Goal: Transaction & Acquisition: Purchase product/service

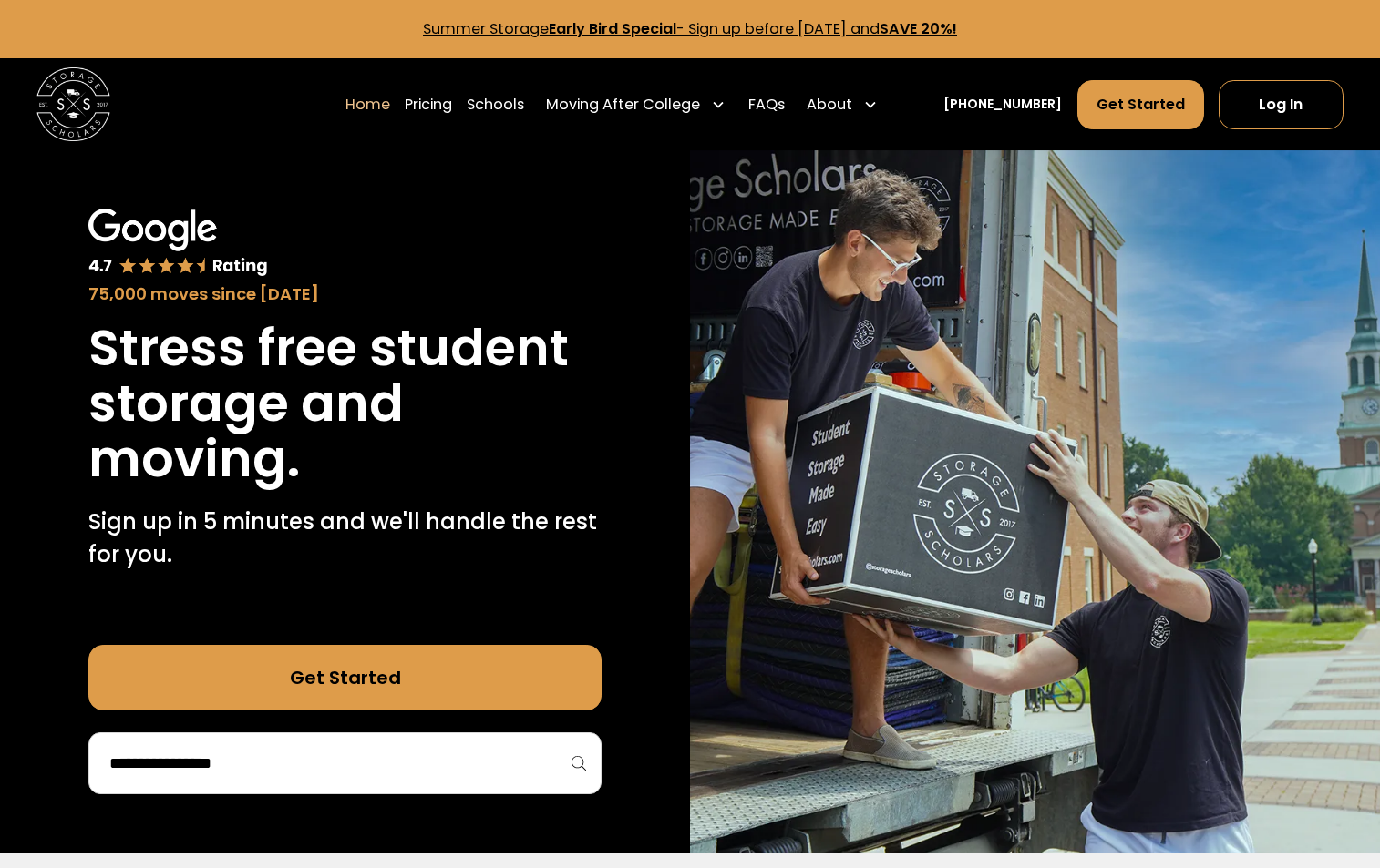
click at [287, 480] on link "Get Started" at bounding box center [346, 678] width 514 height 66
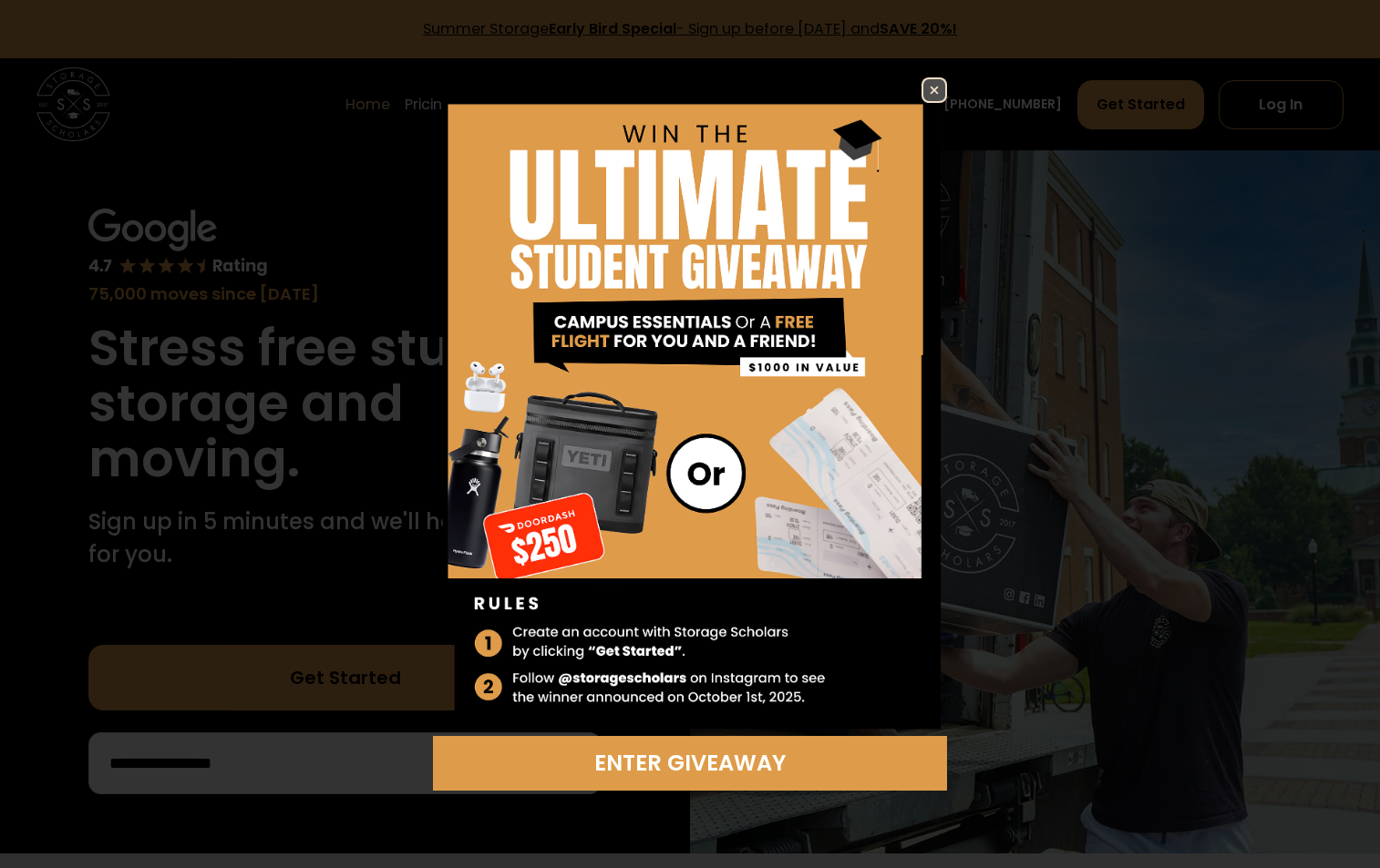
click at [287, 90] on img at bounding box center [934, 90] width 22 height 22
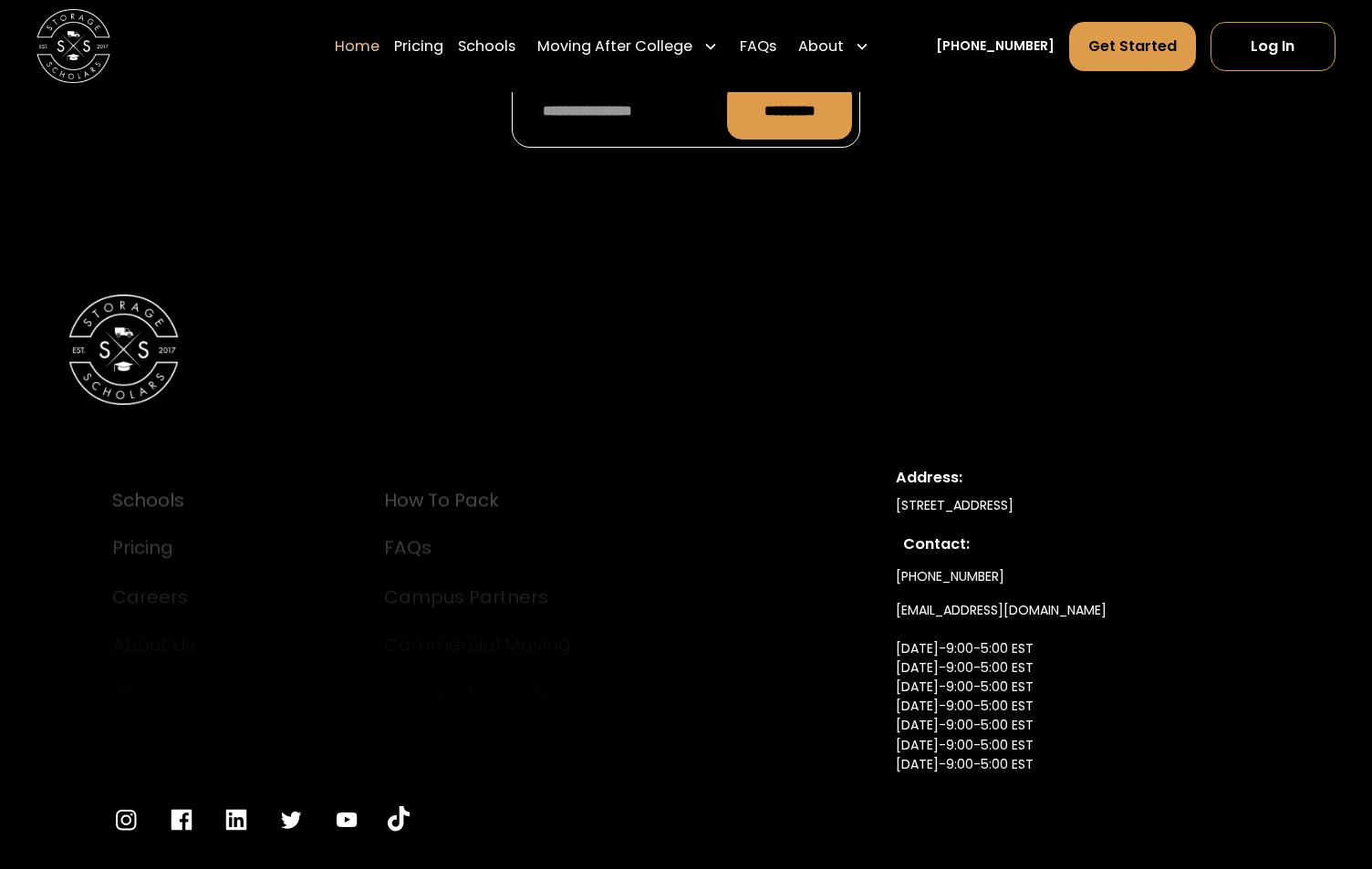
scroll to position [6067, 0]
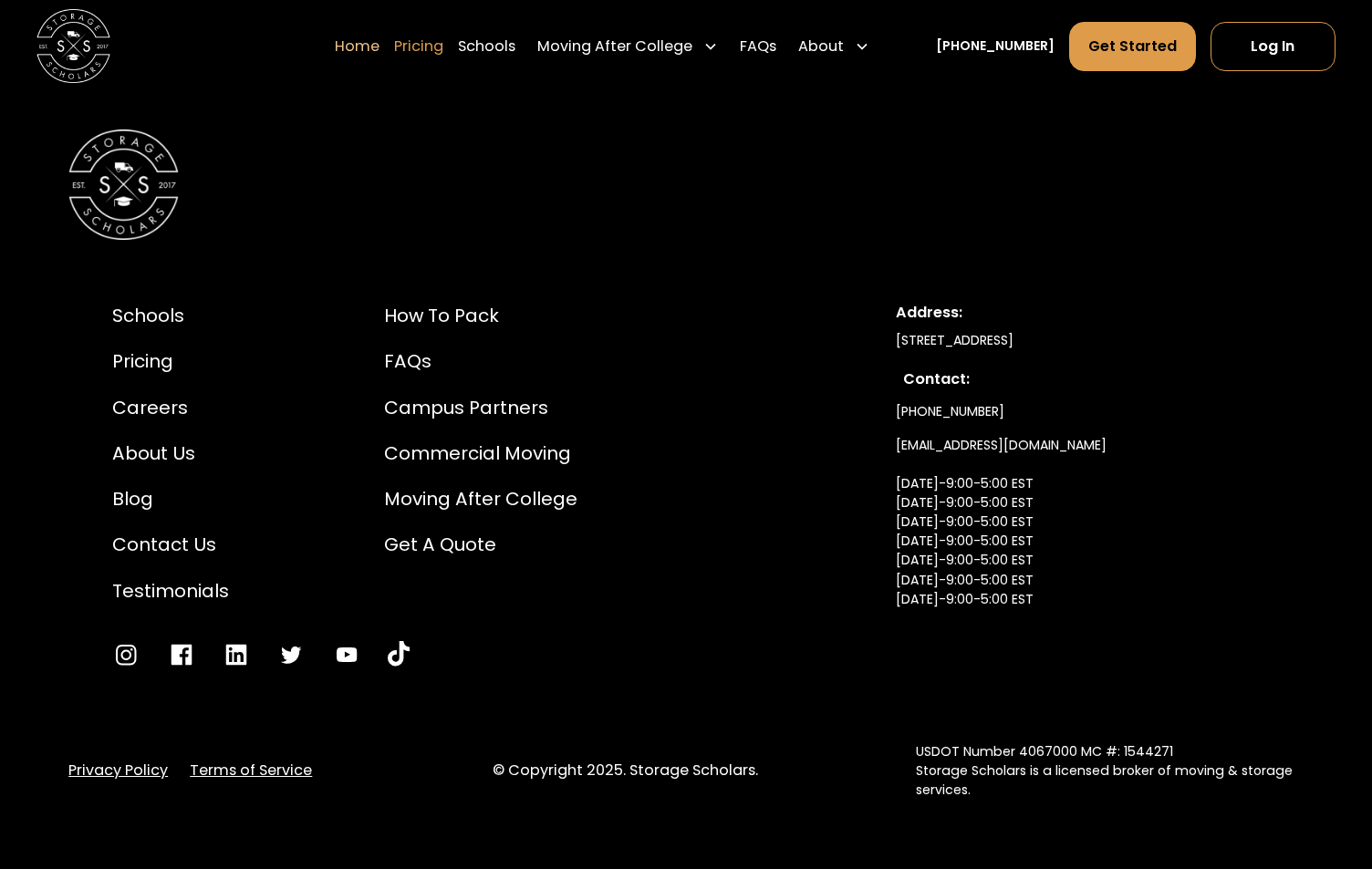
click at [288, 46] on link "Pricing" at bounding box center [419, 46] width 49 height 51
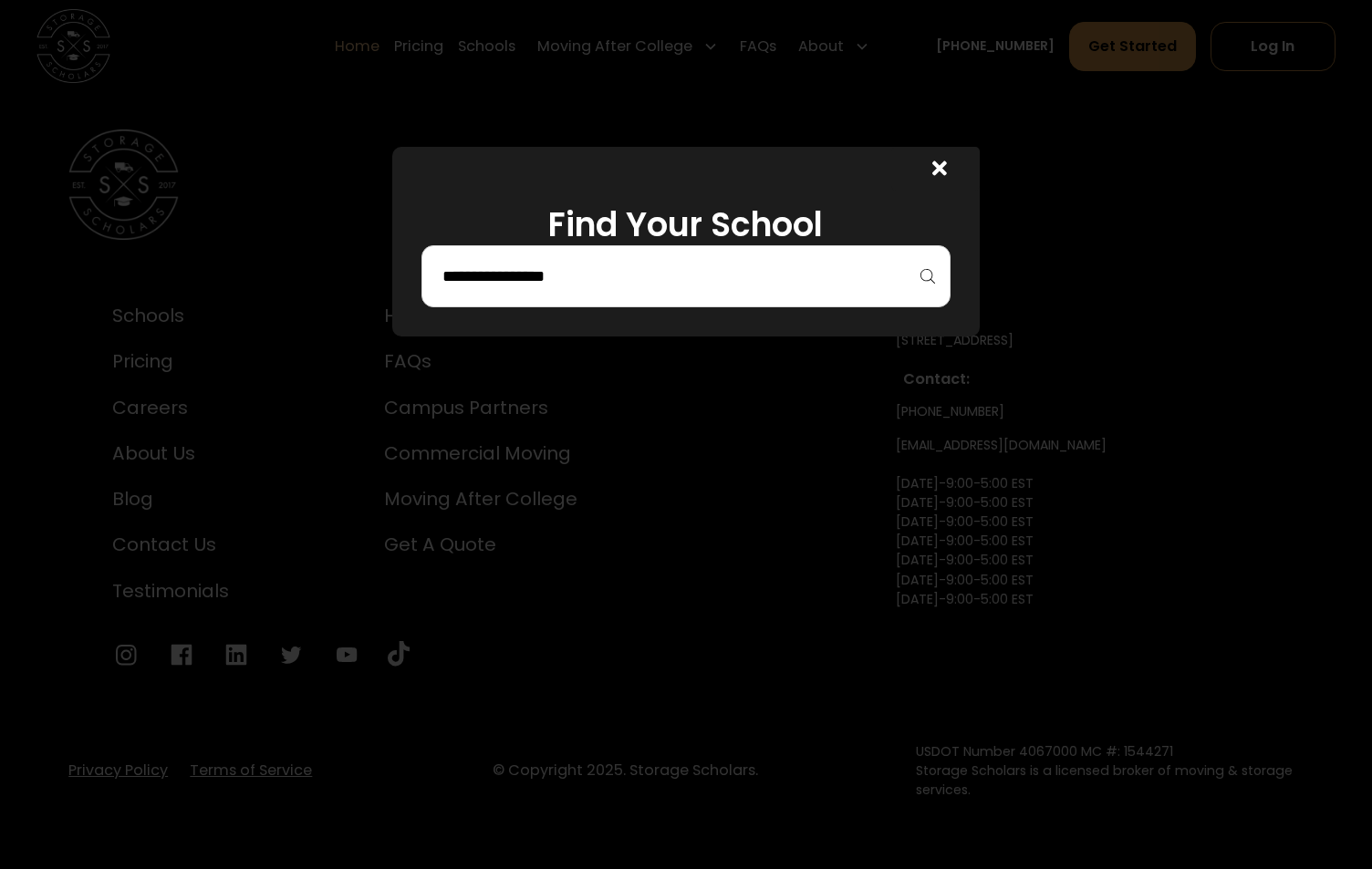
click at [288, 283] on input "search" at bounding box center [686, 277] width 490 height 31
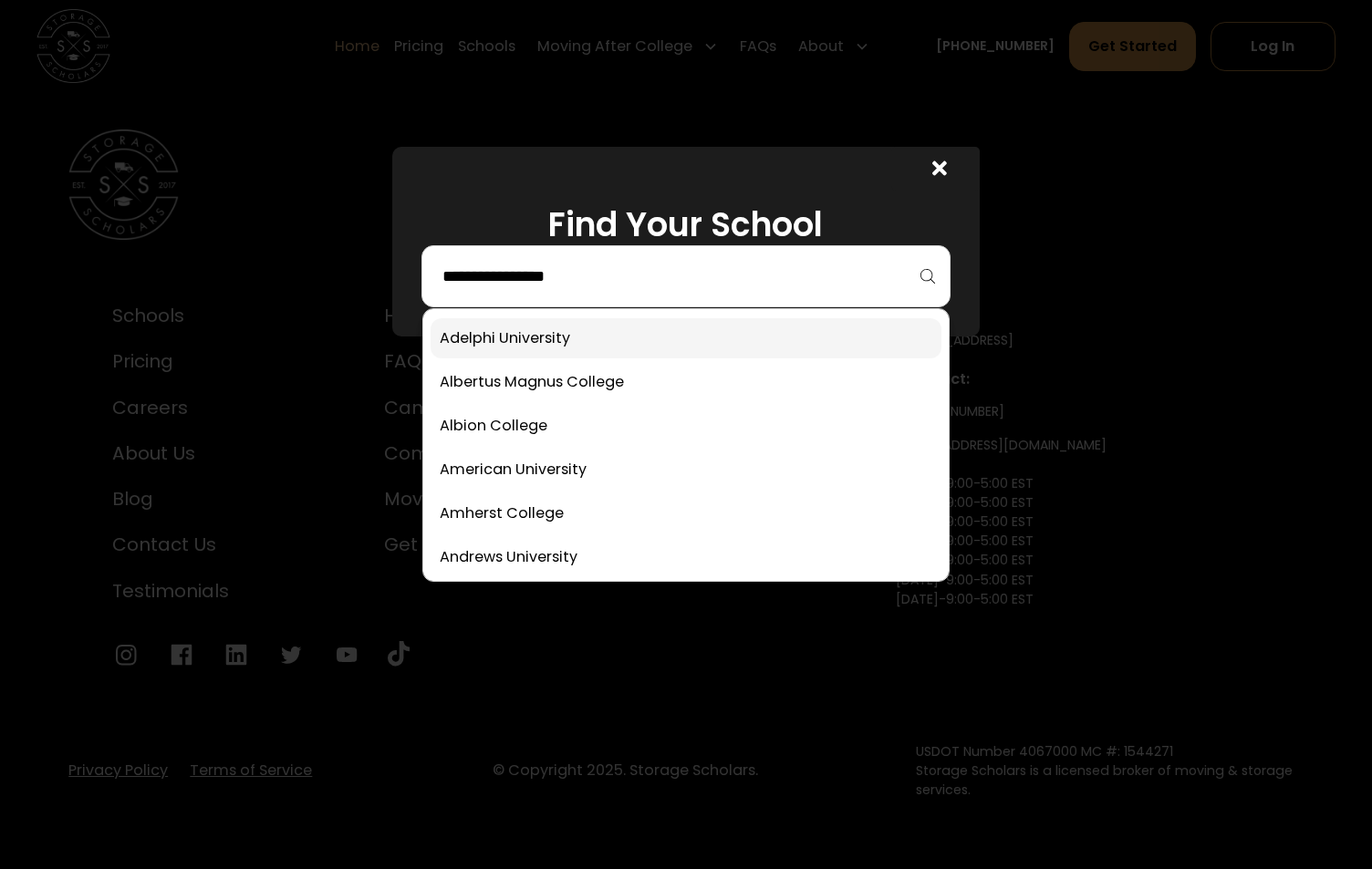
click at [288, 339] on link at bounding box center [686, 339] width 510 height 40
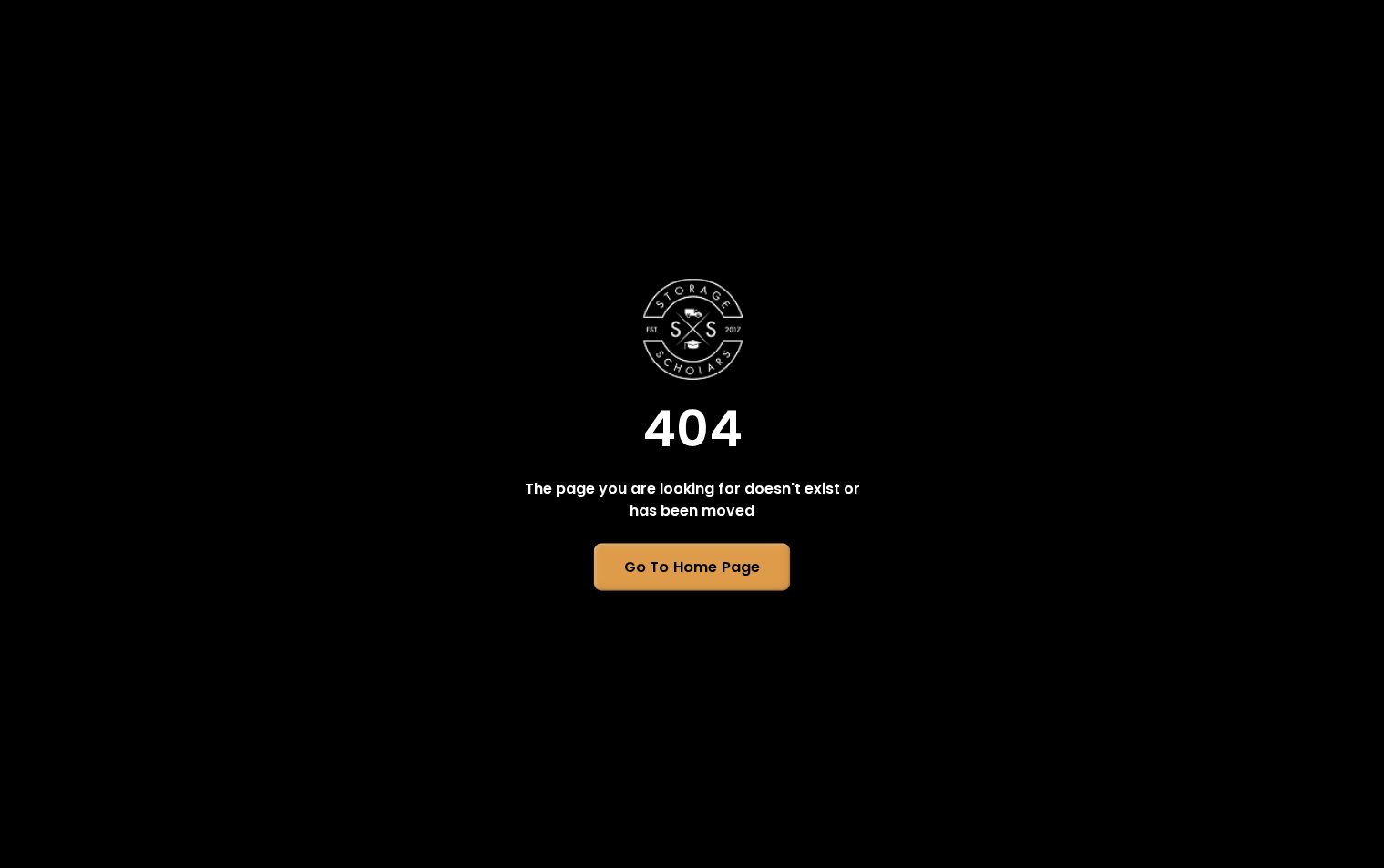
click at [717, 564] on link "Go To Home Page" at bounding box center [692, 568] width 196 height 47
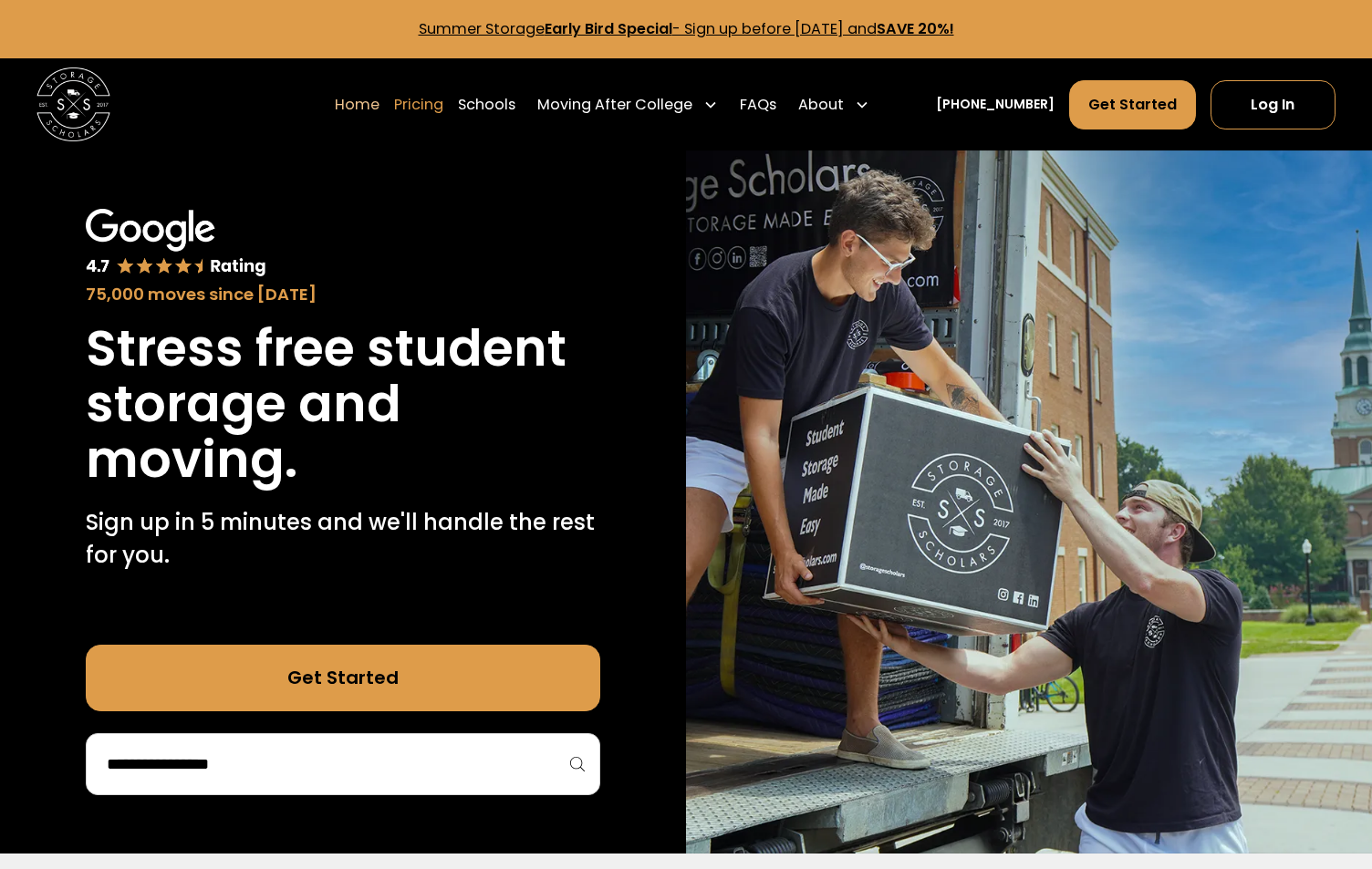
click at [444, 106] on link "Pricing" at bounding box center [419, 104] width 49 height 51
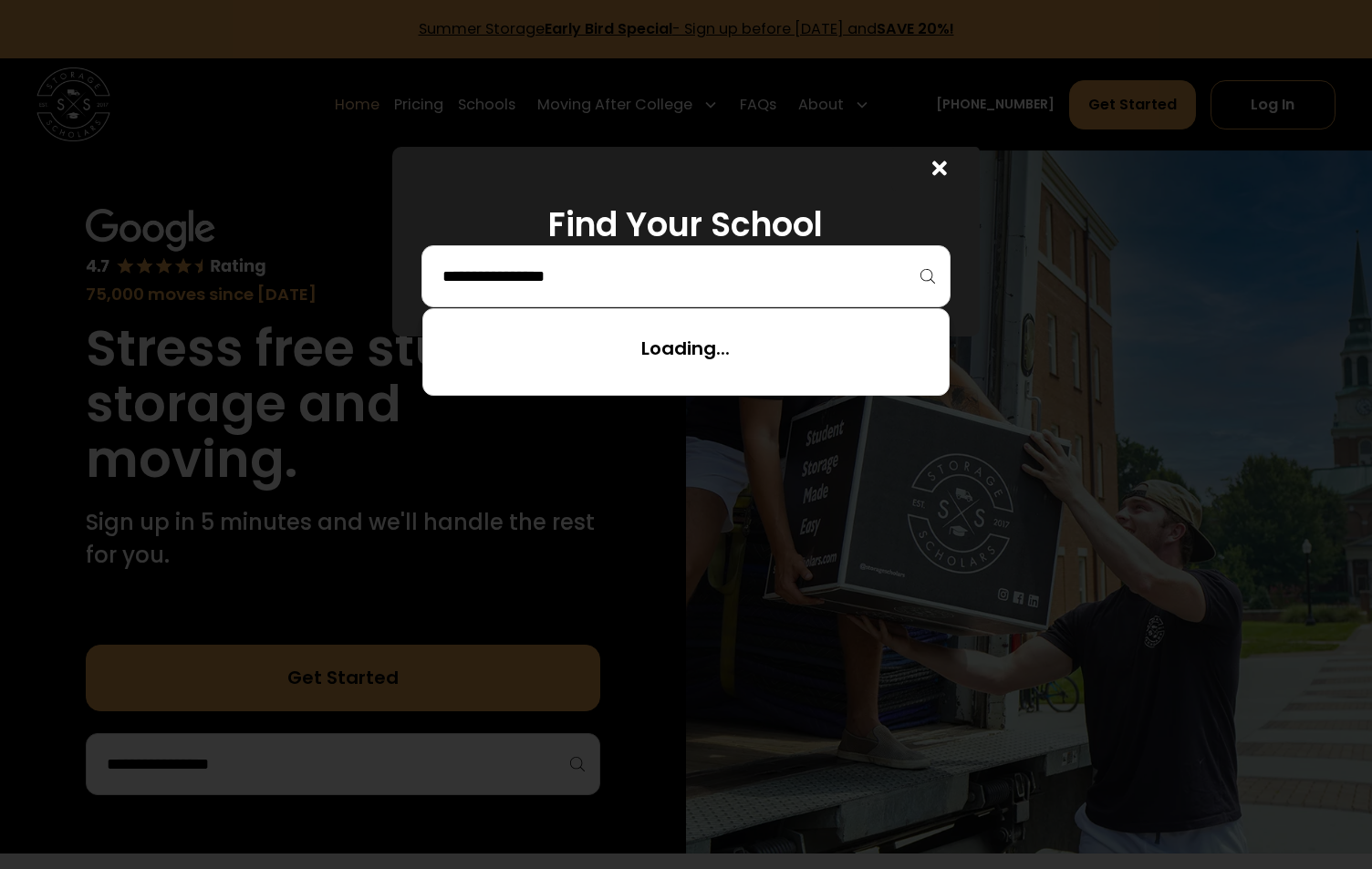
click at [608, 287] on input "search" at bounding box center [686, 277] width 490 height 31
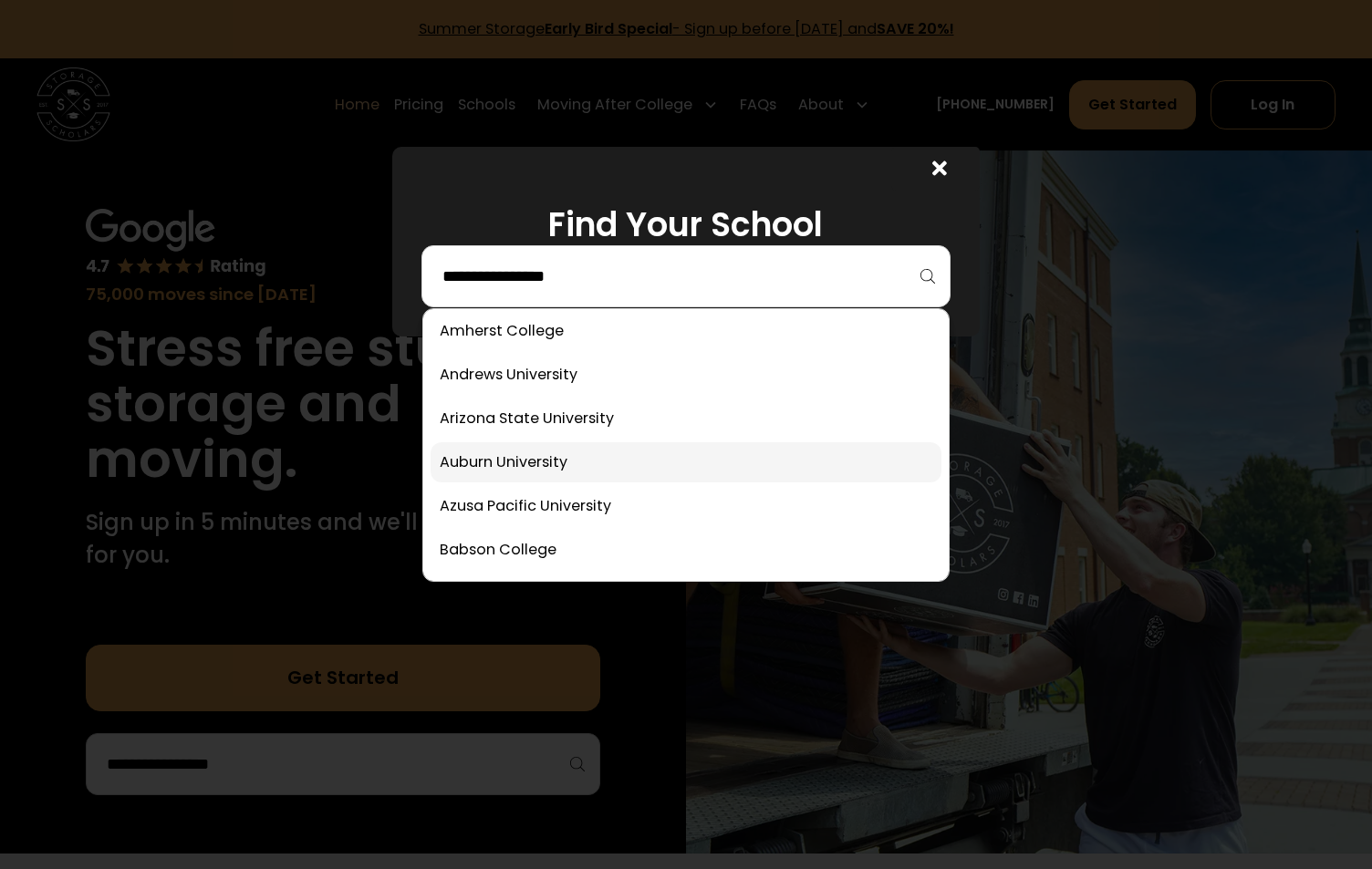
scroll to position [365, 0]
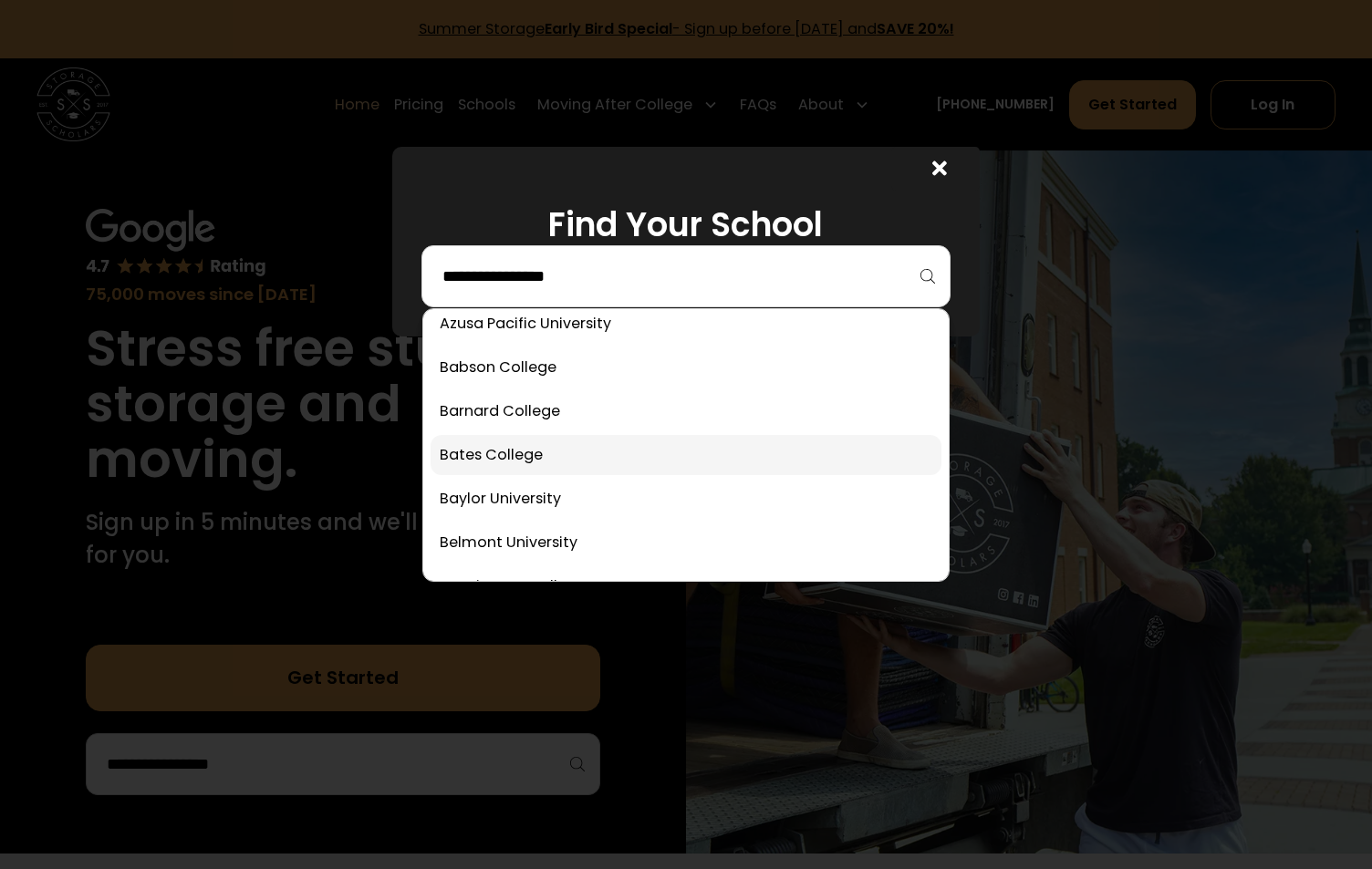
click at [520, 465] on link at bounding box center [686, 455] width 510 height 40
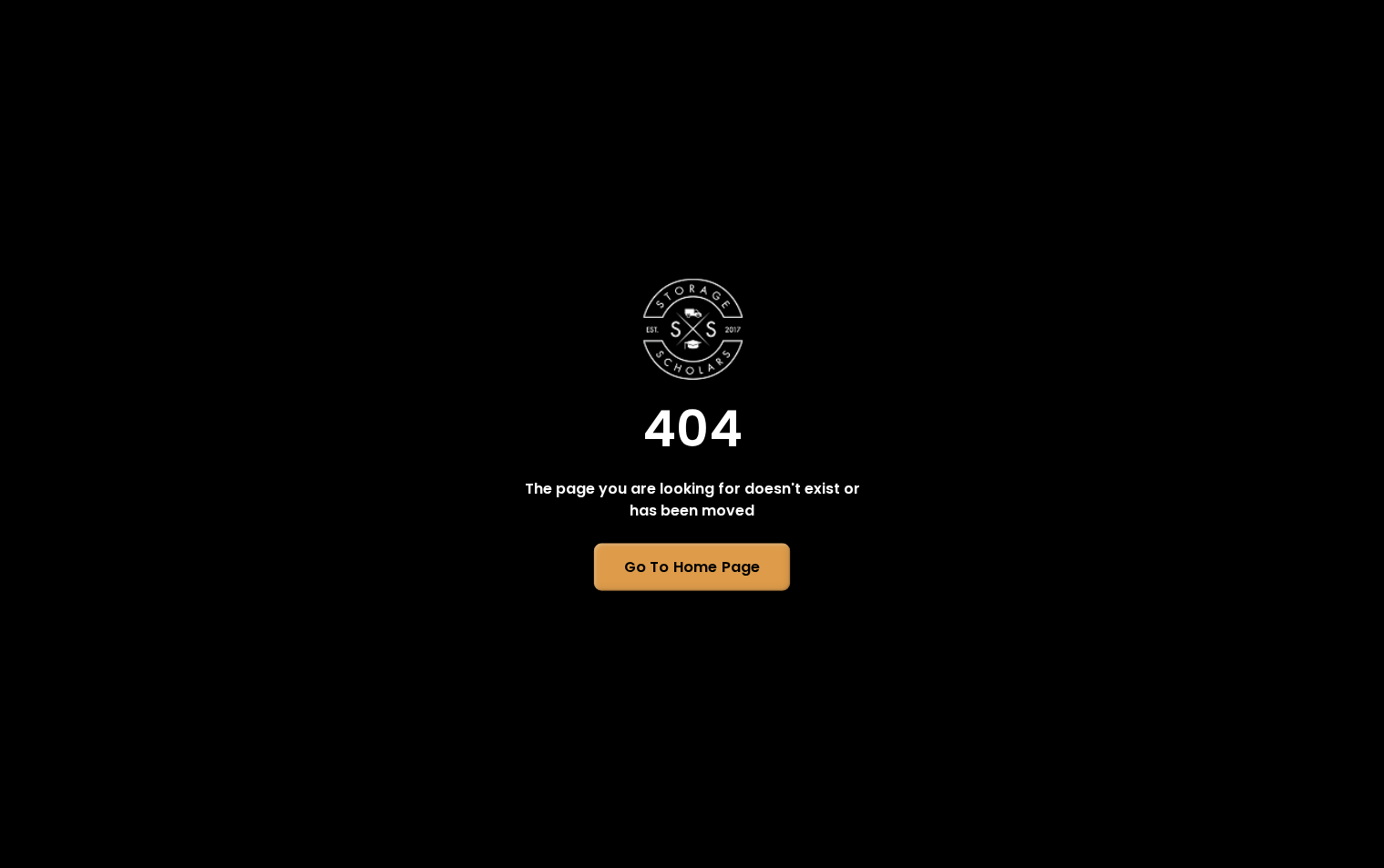
click at [734, 556] on link "Go To Home Page" at bounding box center [692, 568] width 196 height 47
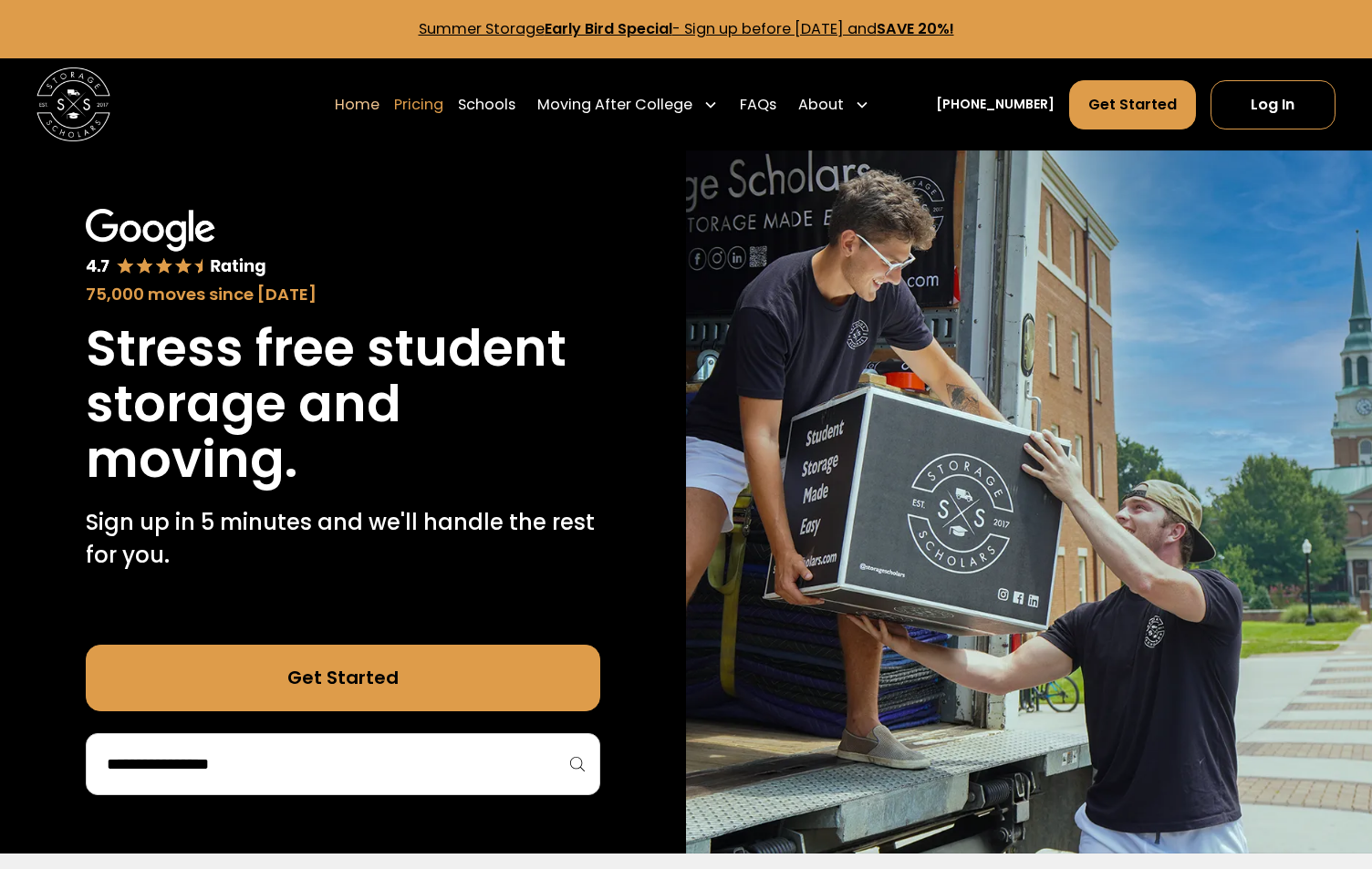
click at [444, 104] on link "Pricing" at bounding box center [419, 104] width 49 height 51
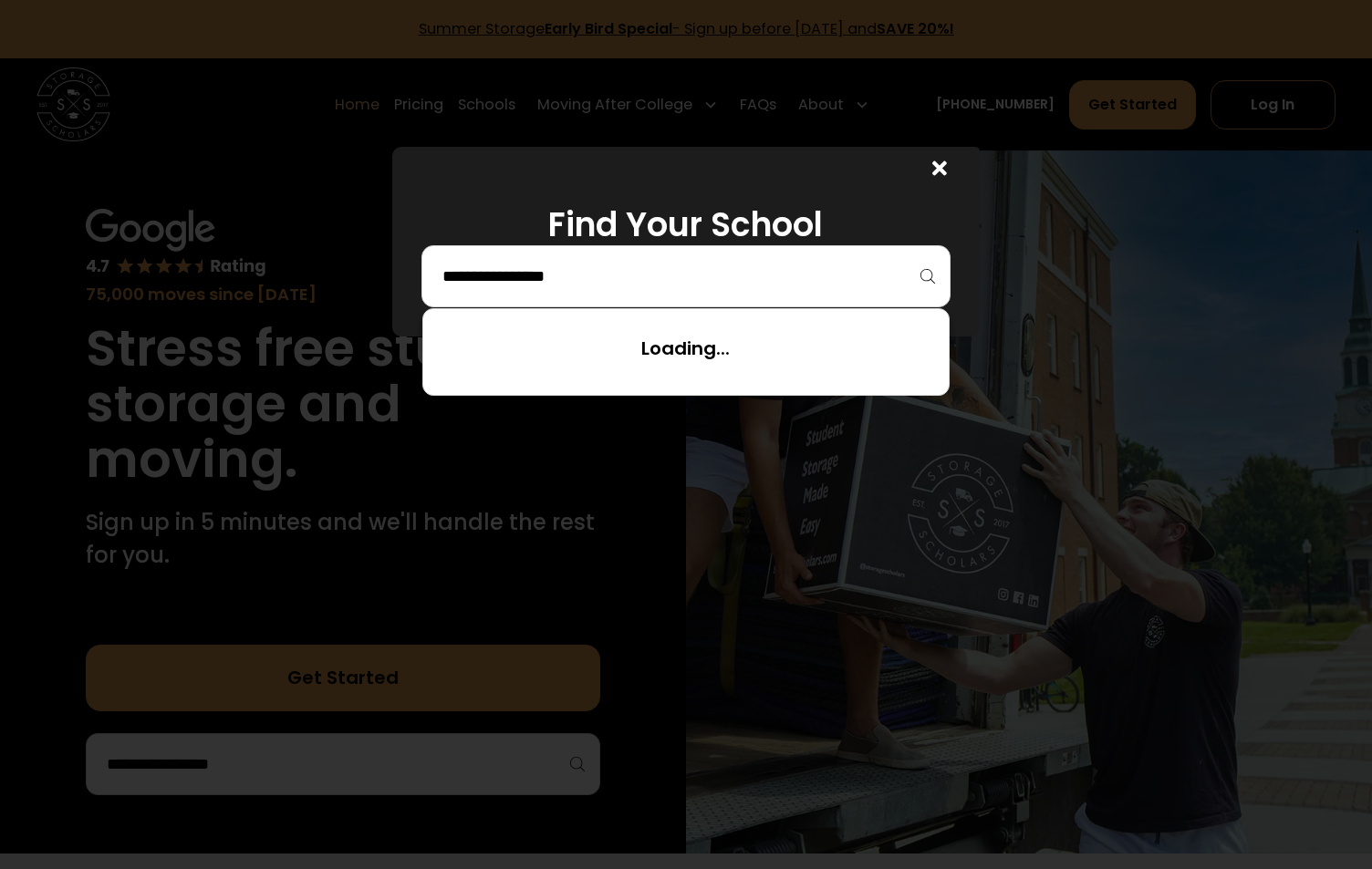
click at [618, 271] on input "search" at bounding box center [686, 277] width 490 height 31
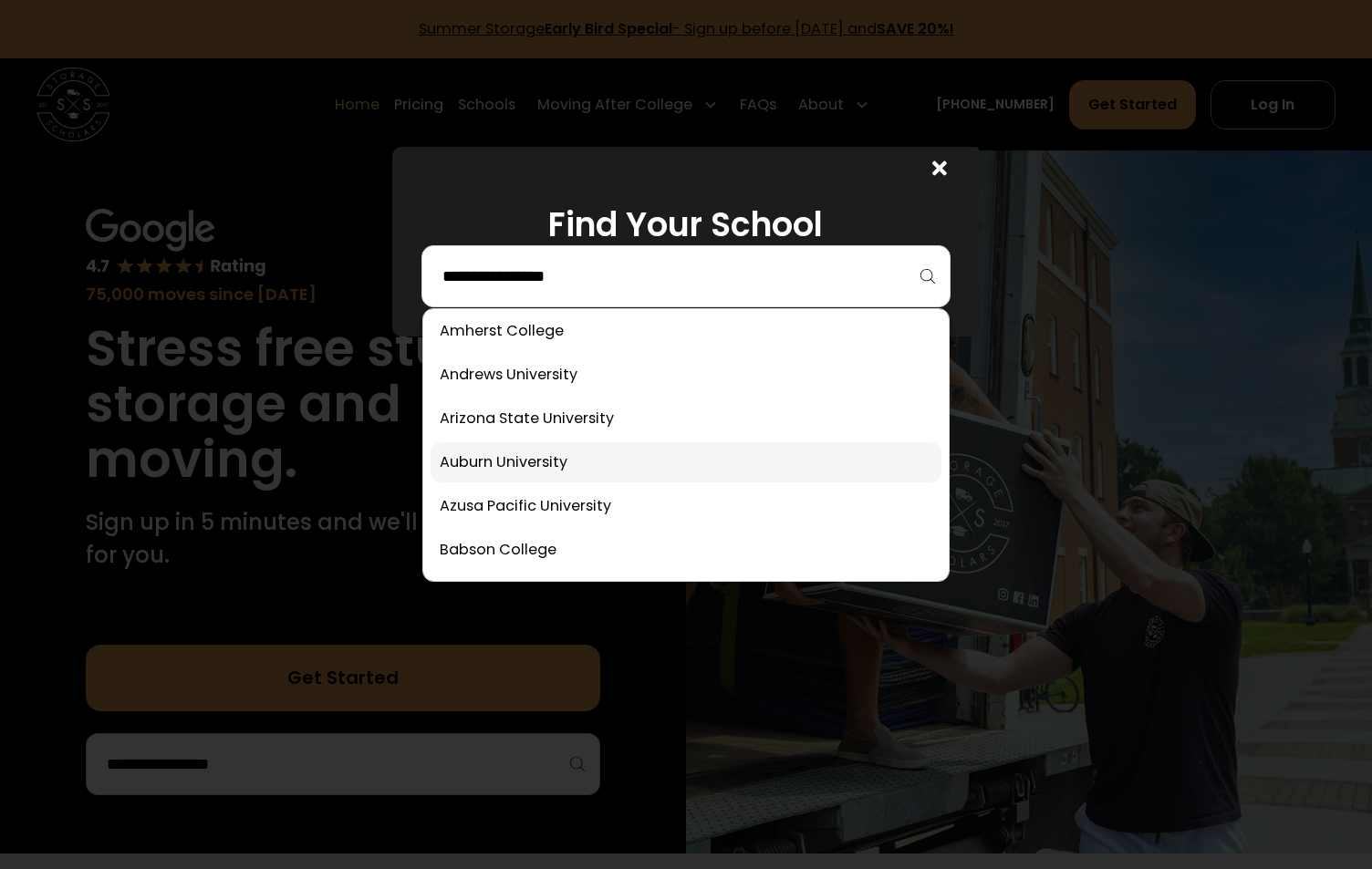
scroll to position [274, 0]
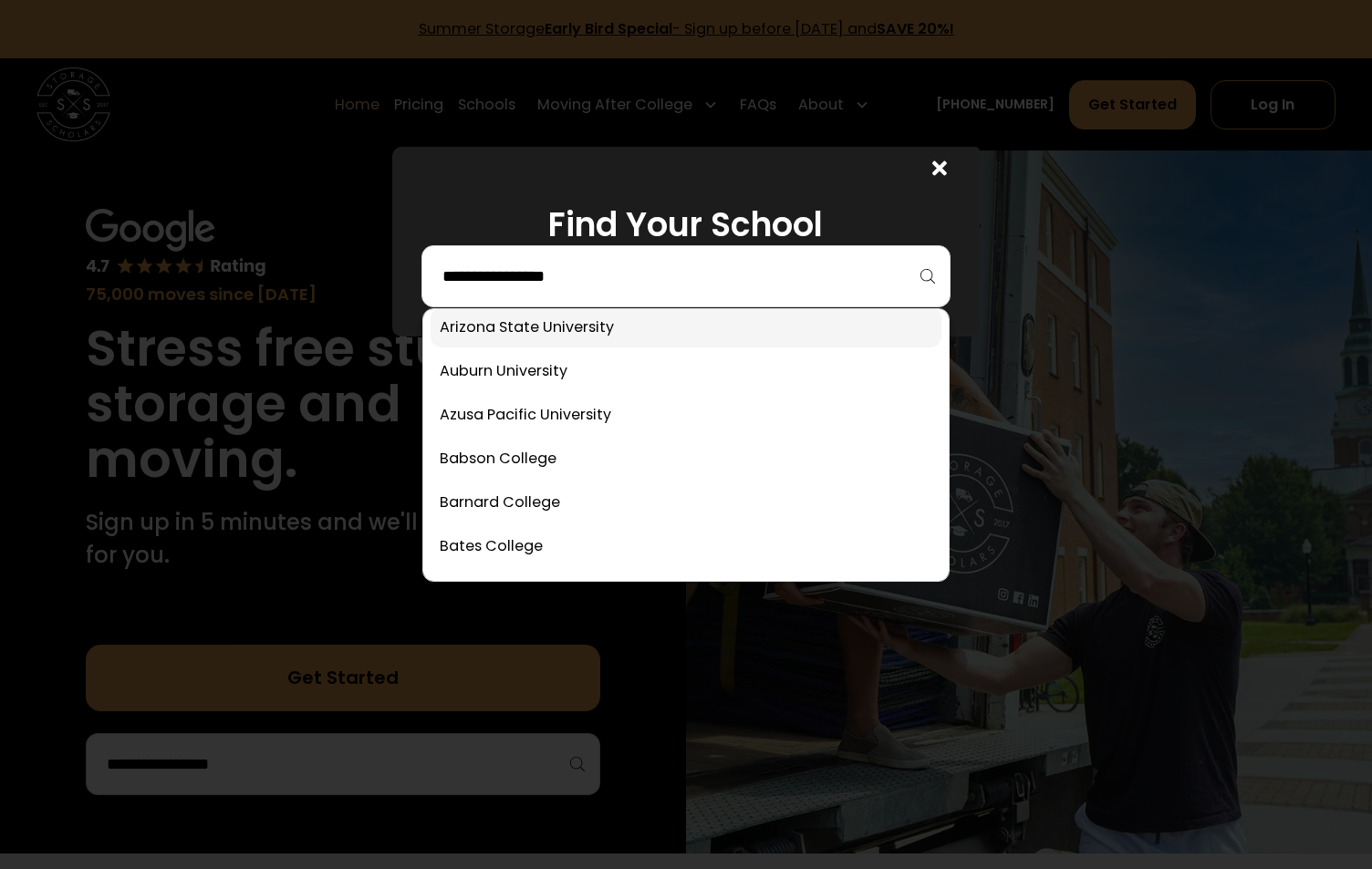
click at [590, 338] on link at bounding box center [686, 328] width 510 height 40
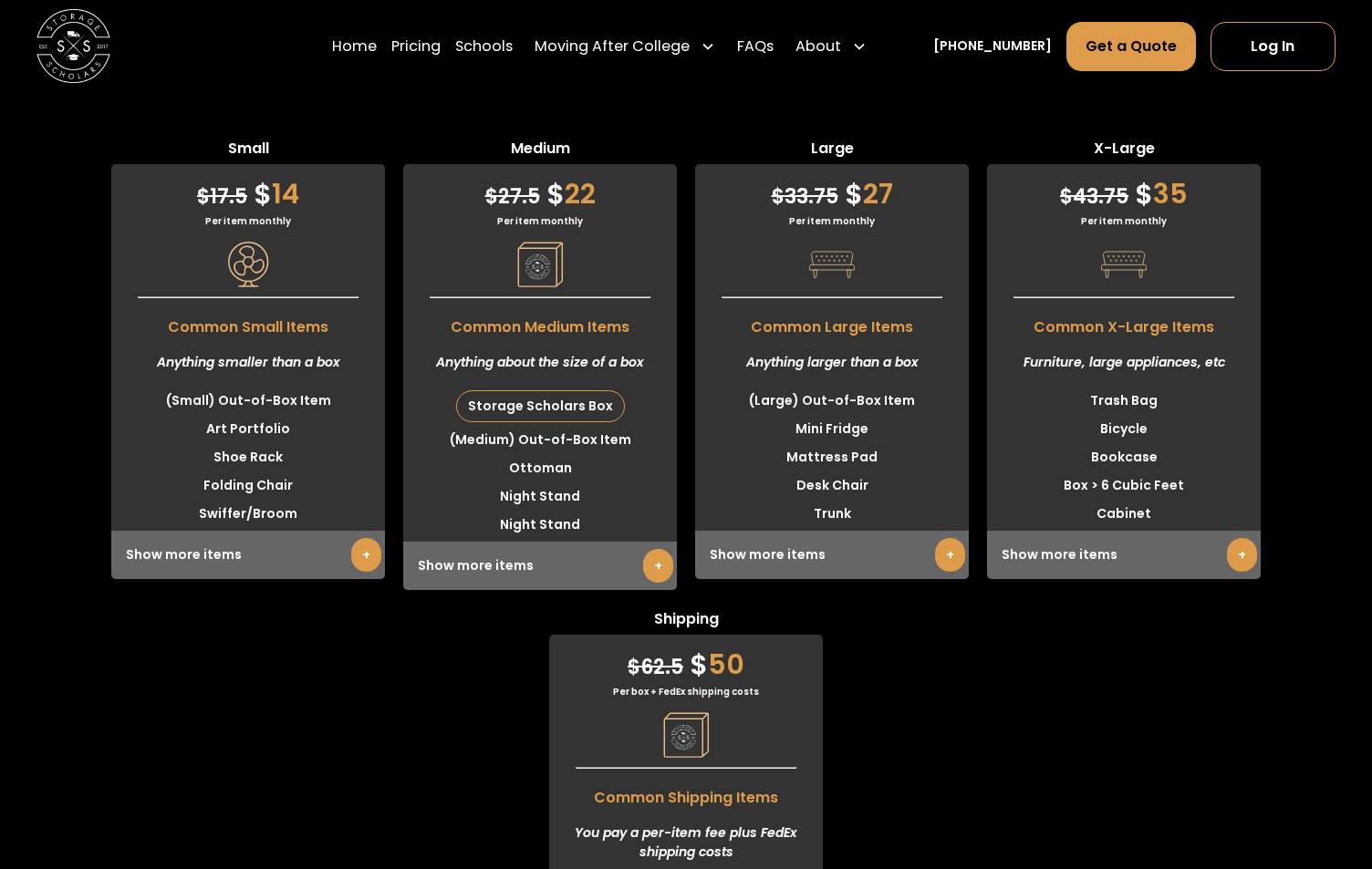
scroll to position [5133, 0]
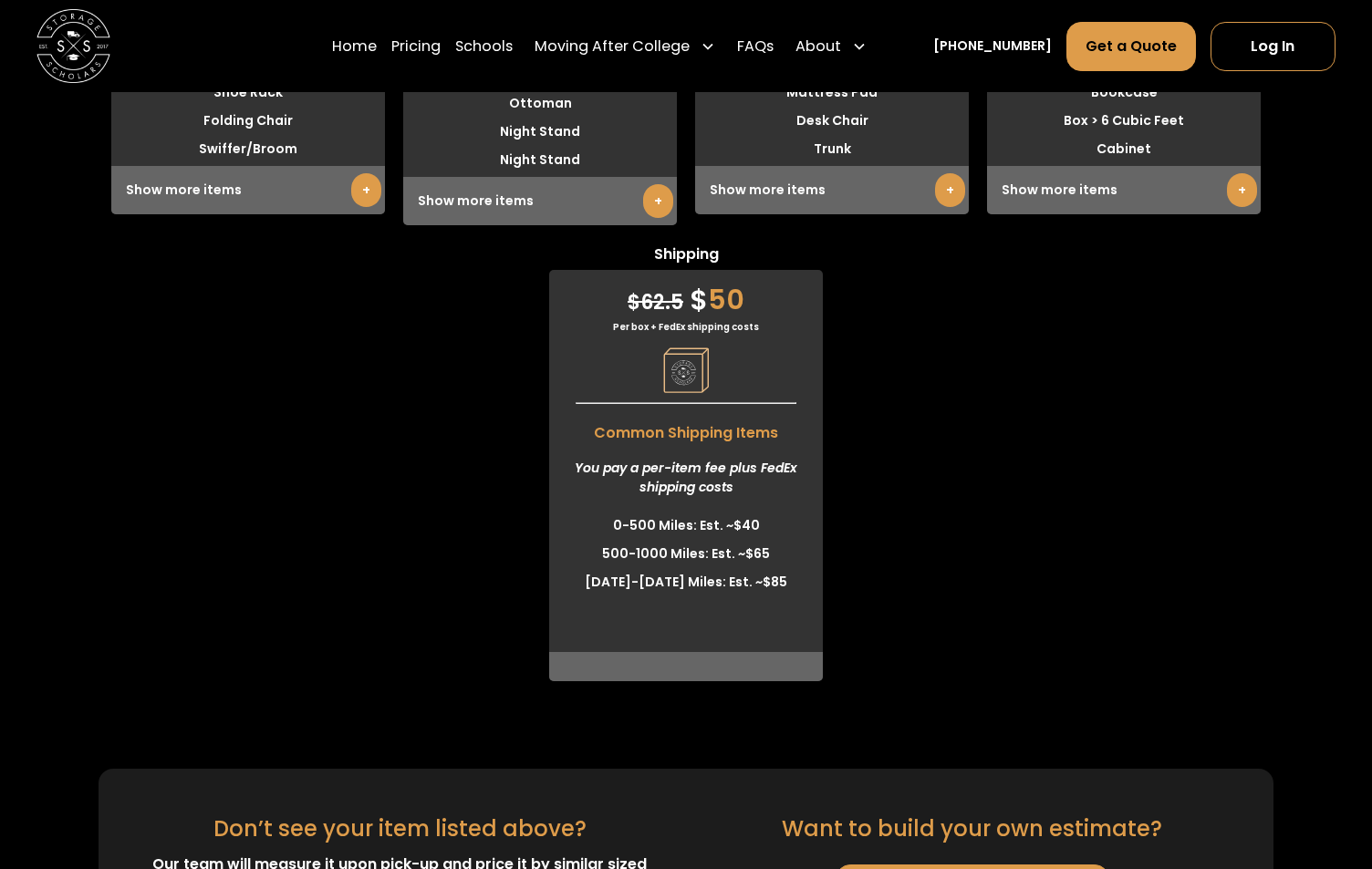
click at [1241, 173] on link "+" at bounding box center [1241, 190] width 30 height 34
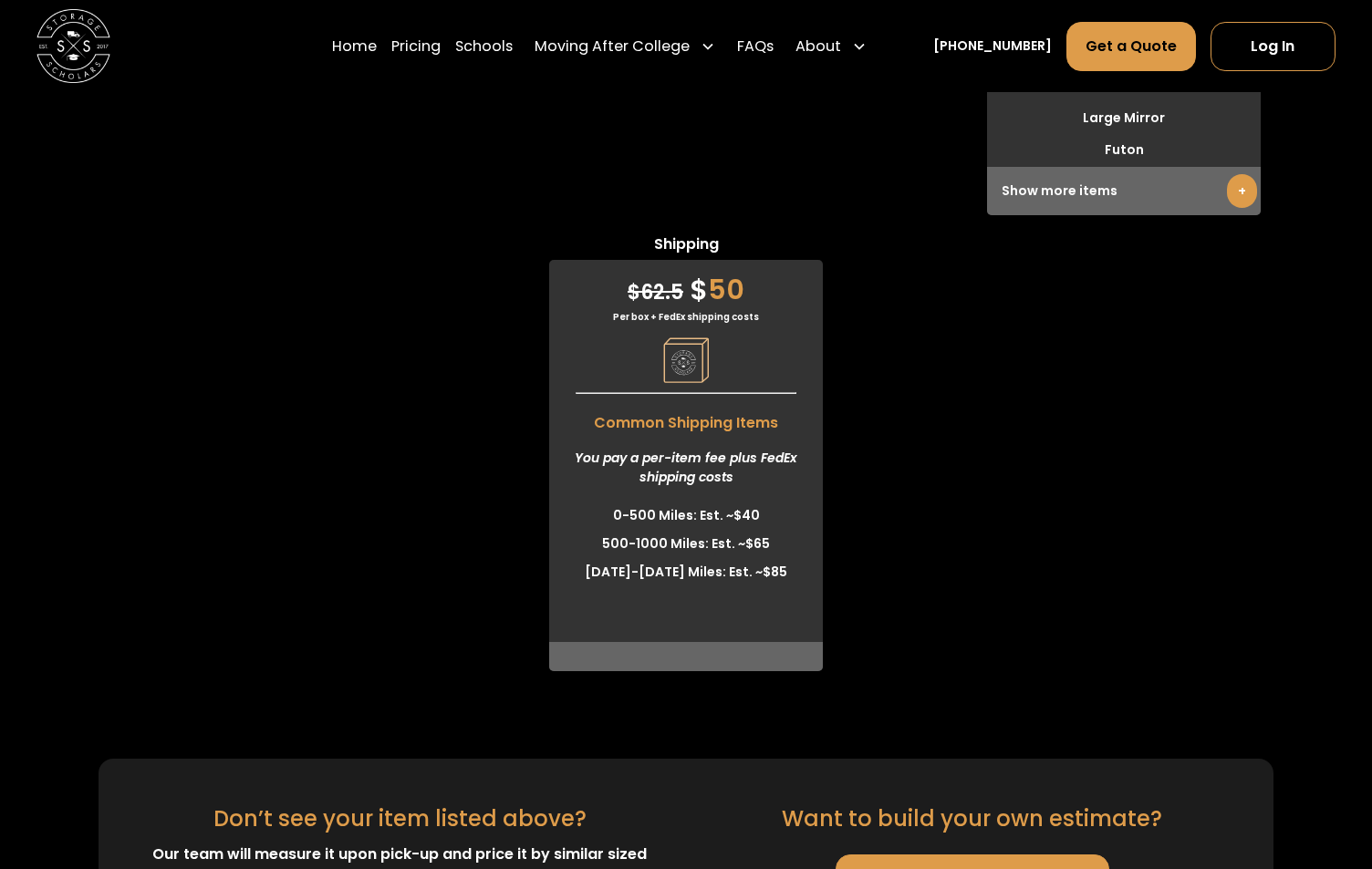
scroll to position [5407, 0]
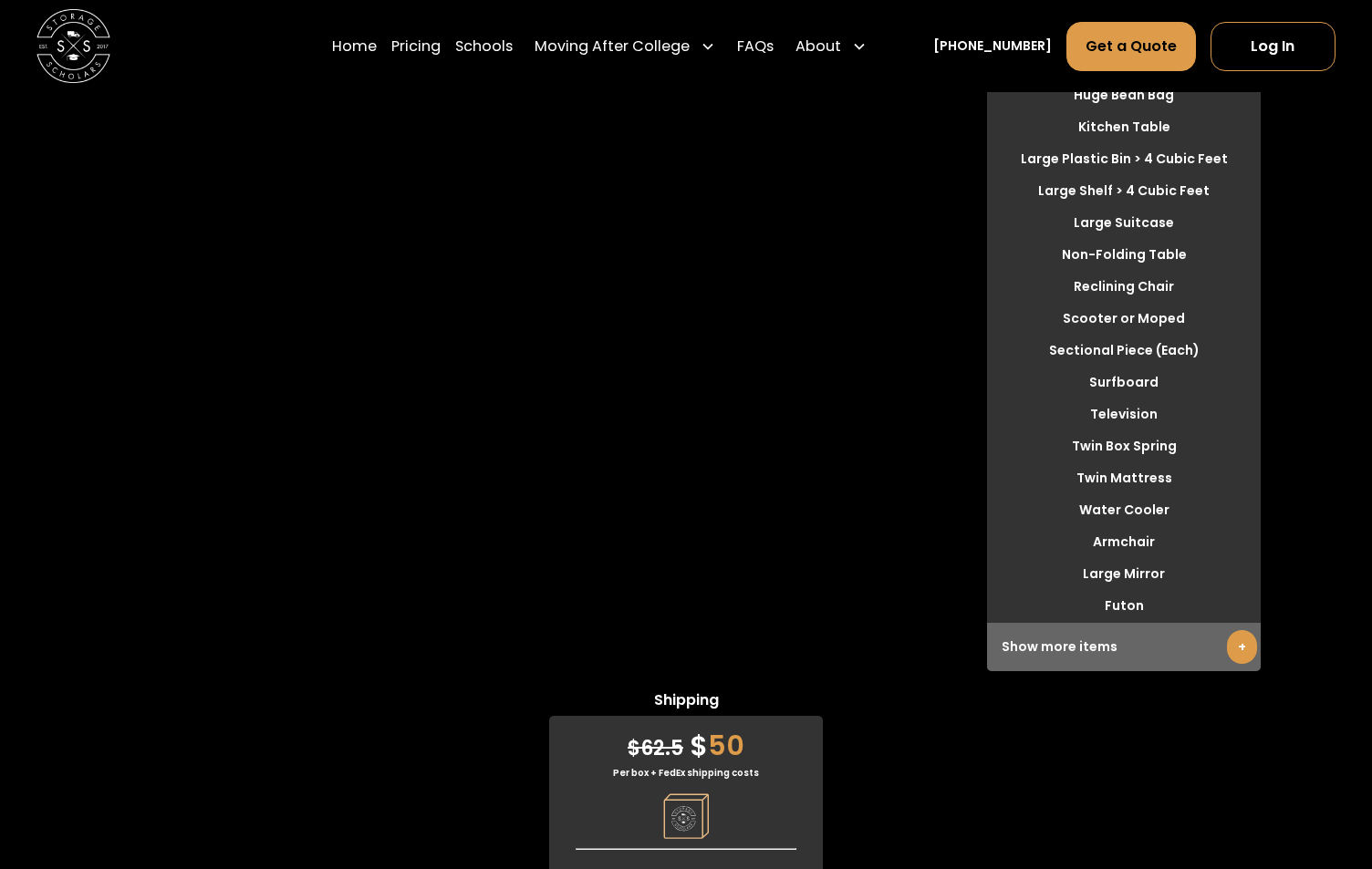
click at [1251, 631] on link "+" at bounding box center [1241, 647] width 30 height 34
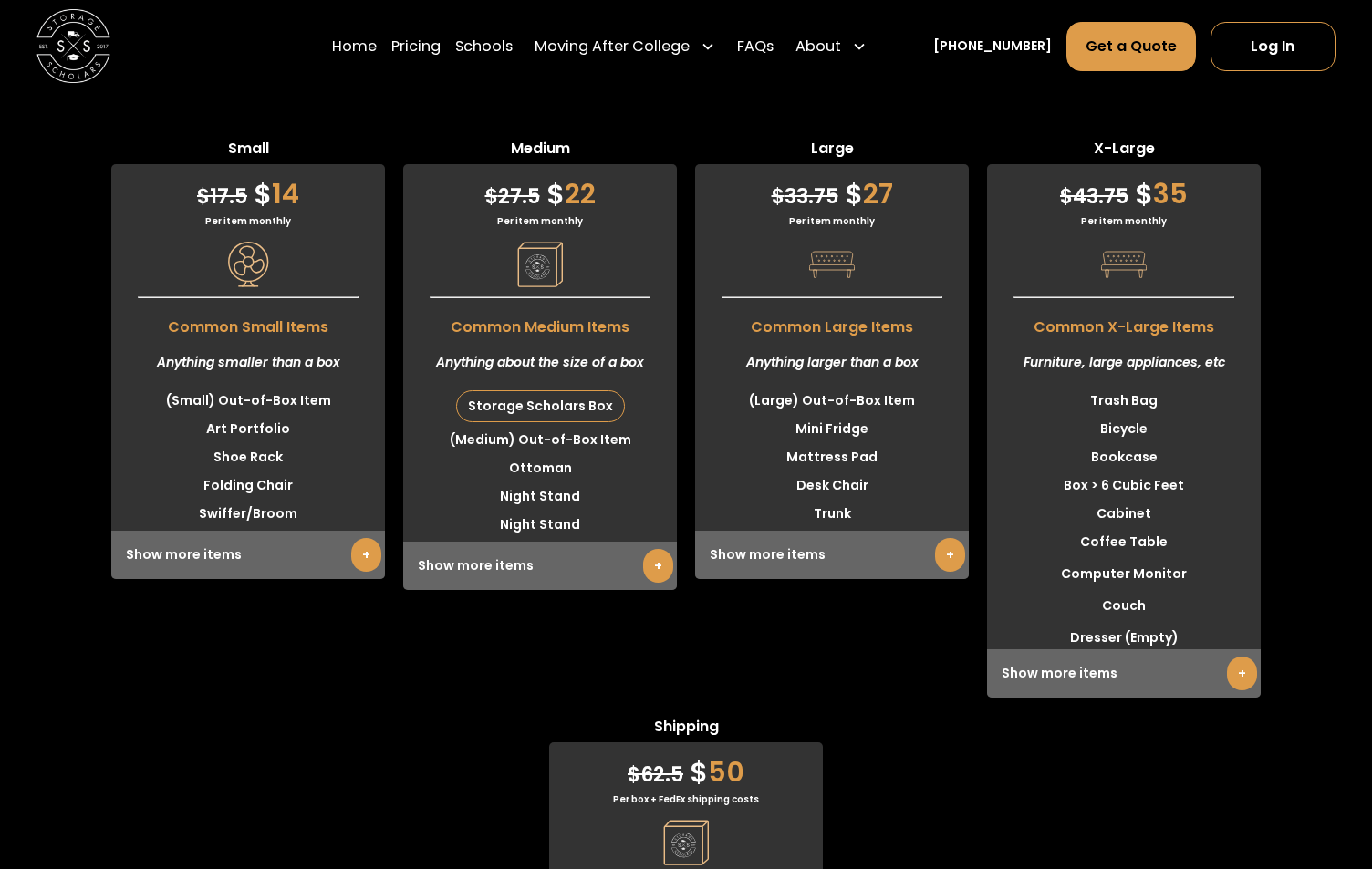
scroll to position [4403, 0]
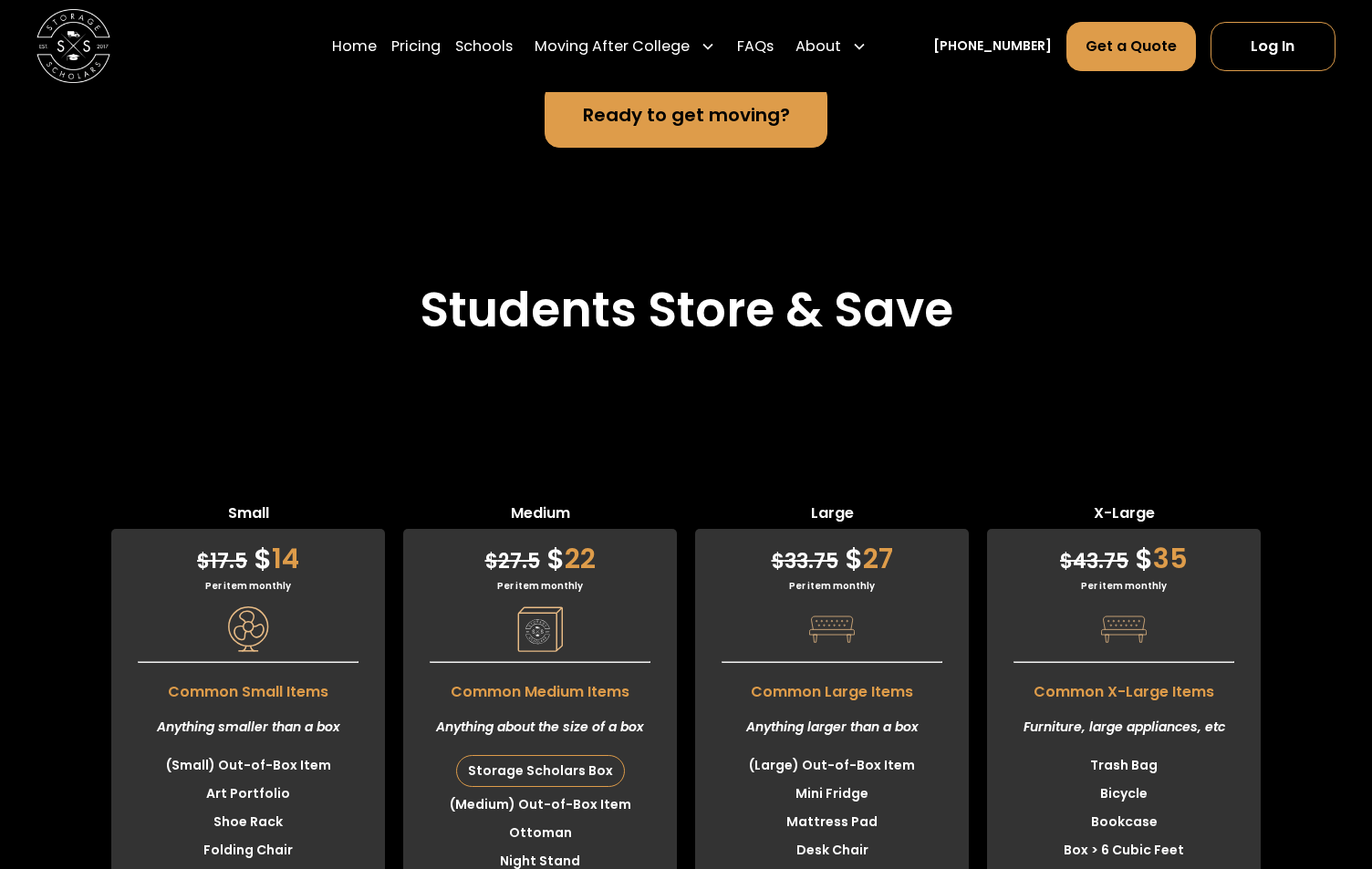
click at [1169, 559] on div "$ 43.75 $ 35 Per item monthly Common X-Large Items Furniture, large appliances,…" at bounding box center [1124, 737] width 274 height 415
click at [729, 584] on div "$ 33.75 $ 27 Per item monthly Common Large Items Anything larger than a box (La…" at bounding box center [832, 737] width 274 height 415
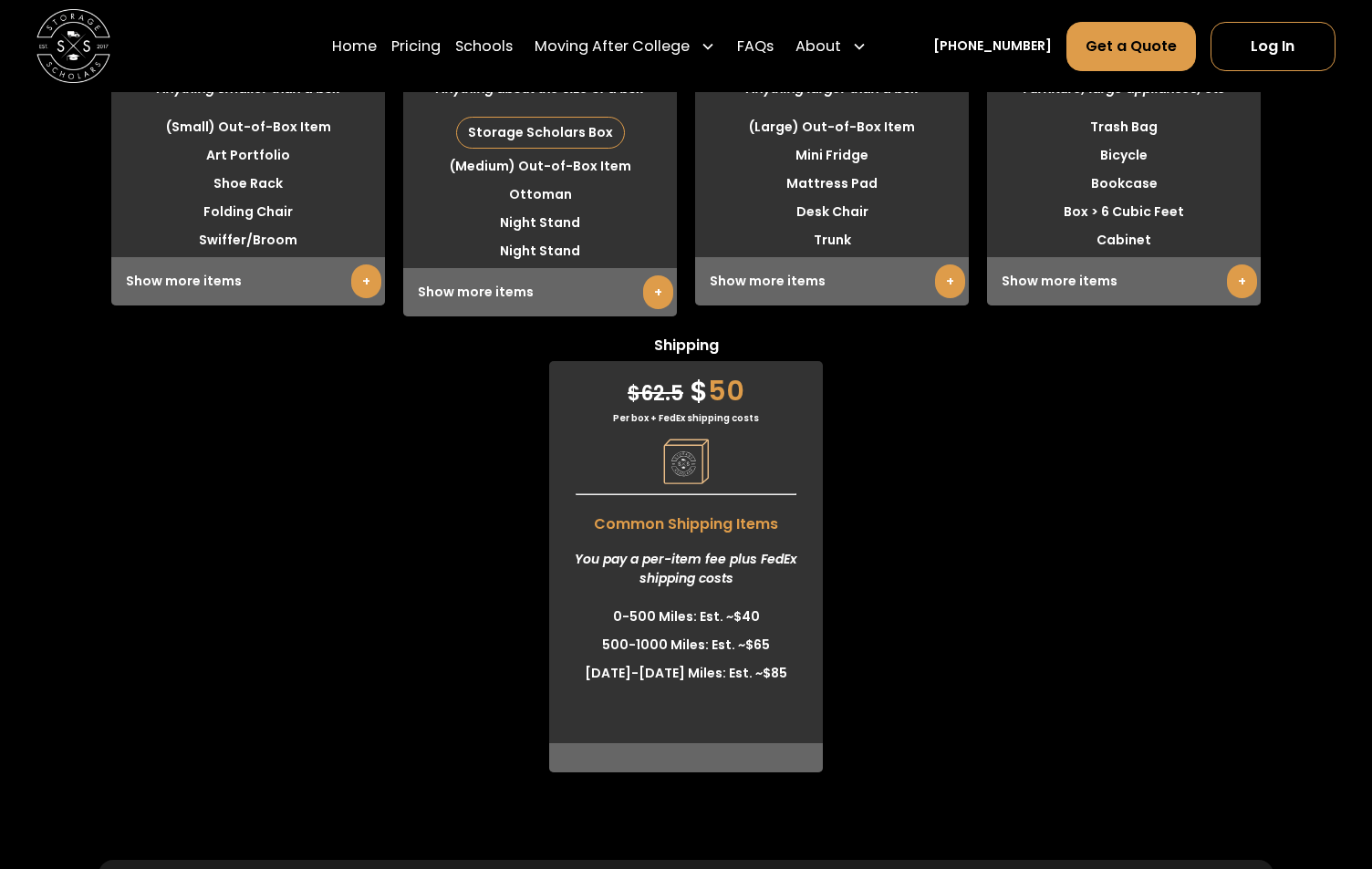
click at [702, 439] on img at bounding box center [686, 462] width 46 height 46
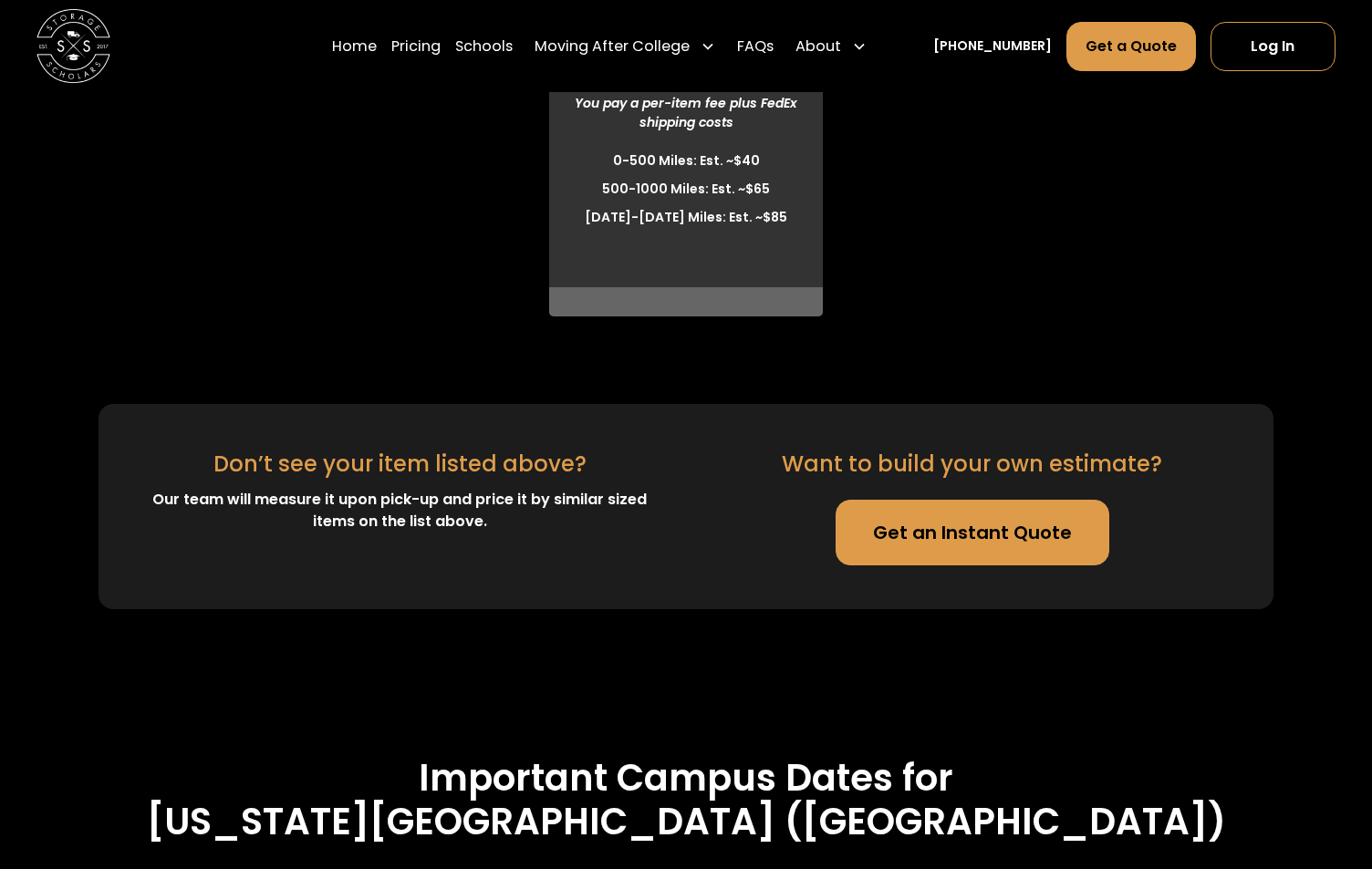
scroll to position [5772, 0]
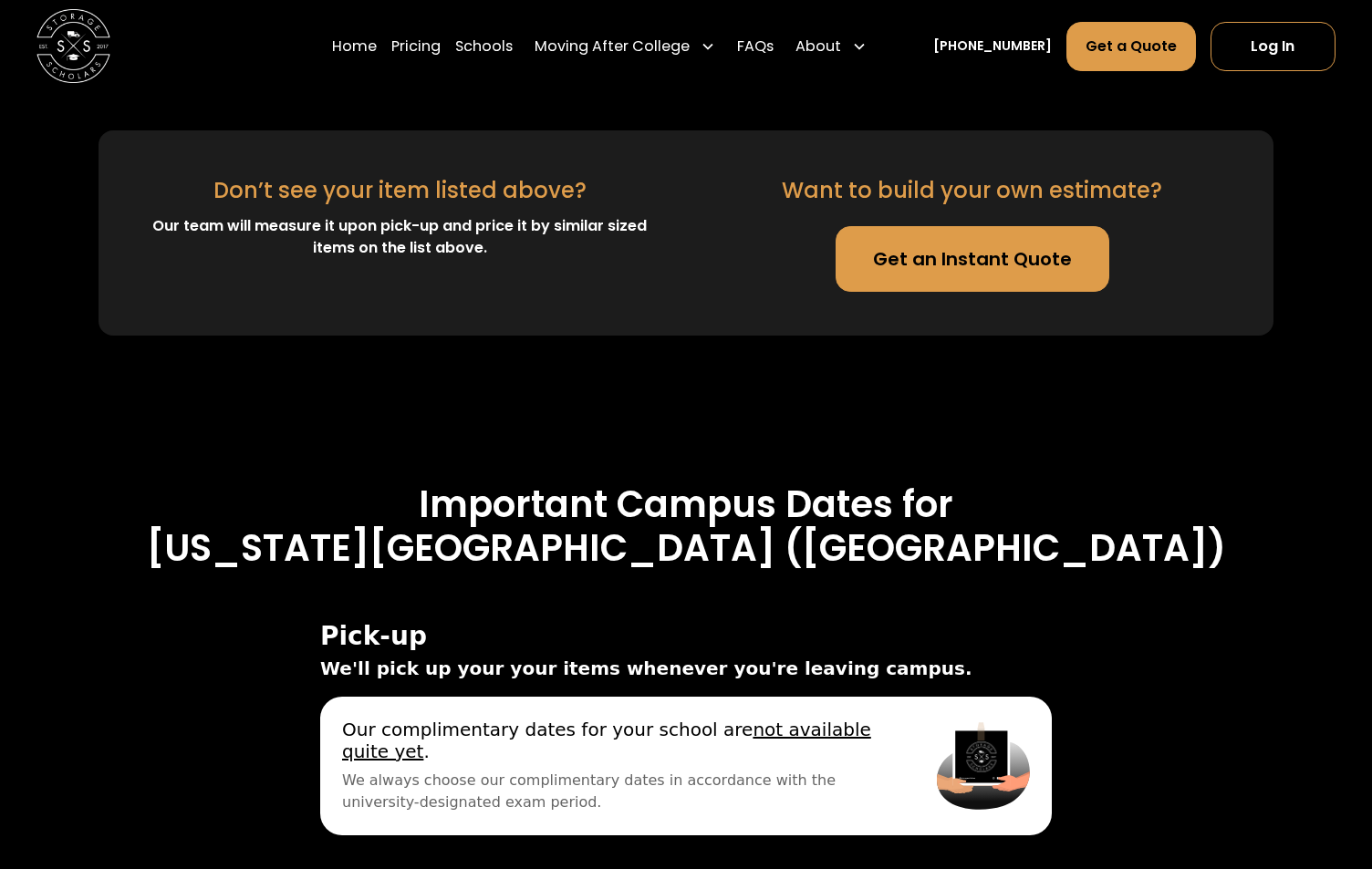
click at [967, 226] on link "Get an Instant Quote" at bounding box center [972, 259] width 274 height 66
